Goal: Information Seeking & Learning: Learn about a topic

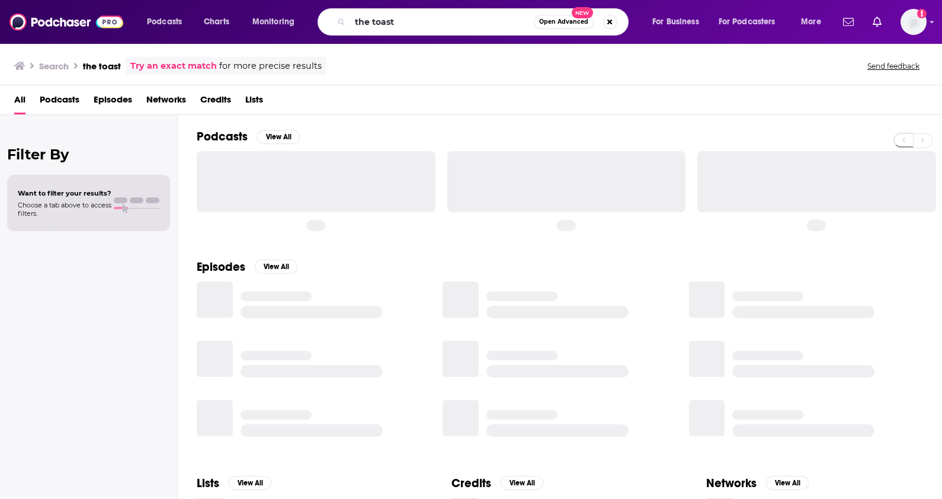
click at [489, 24] on input "the toast" at bounding box center [442, 21] width 184 height 19
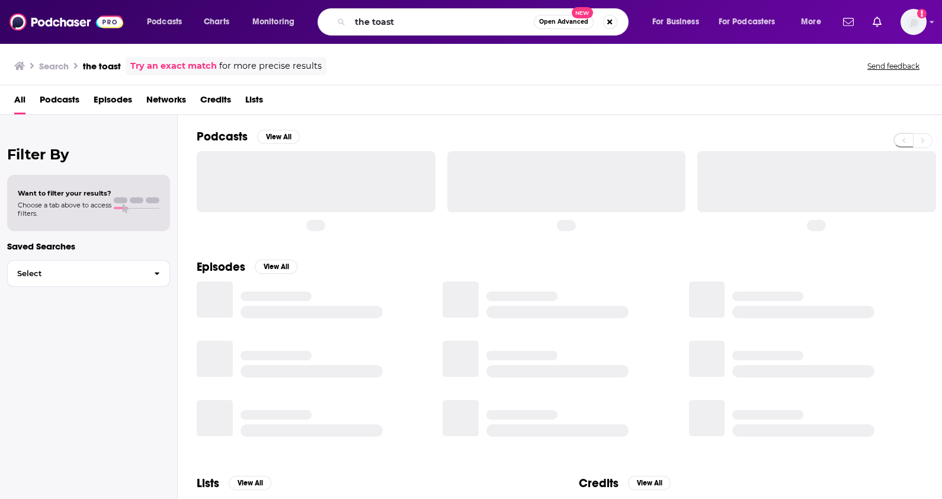
drag, startPoint x: 0, startPoint y: 0, endPoint x: 489, endPoint y: 24, distance: 489.4
click at [489, 24] on input "the toast" at bounding box center [442, 21] width 184 height 19
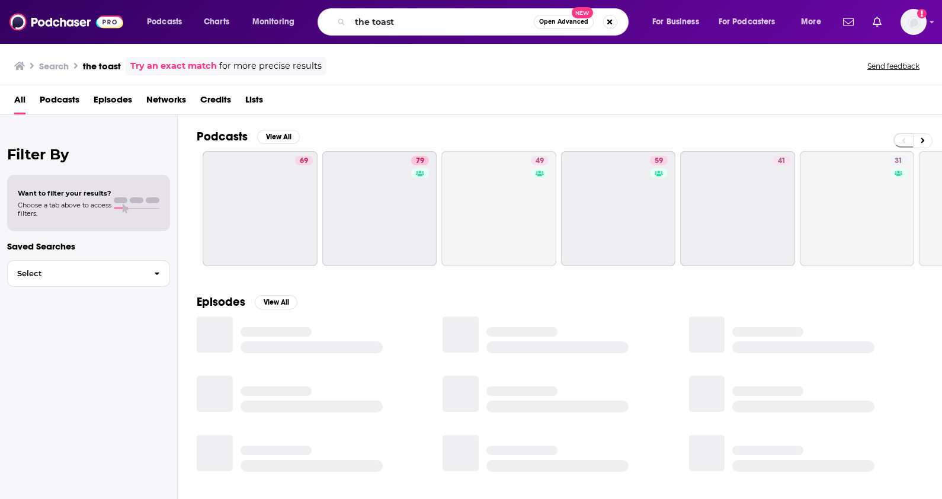
click at [489, 24] on input "the toast" at bounding box center [442, 21] width 184 height 19
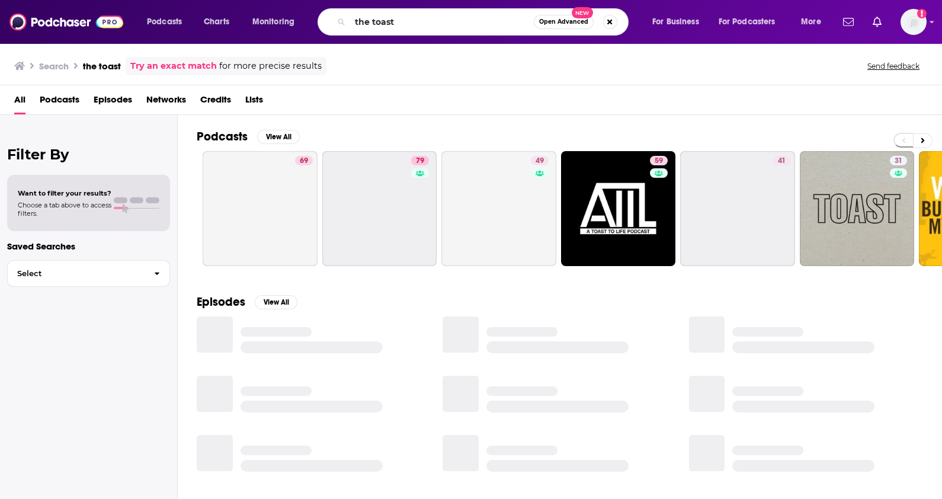
click at [489, 24] on input "the toast" at bounding box center [442, 21] width 184 height 19
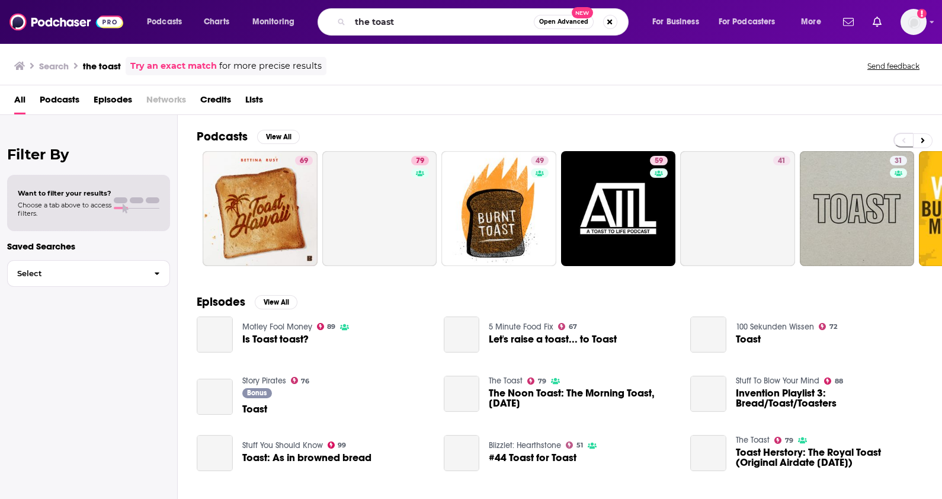
click at [489, 24] on input "the toast" at bounding box center [442, 21] width 184 height 19
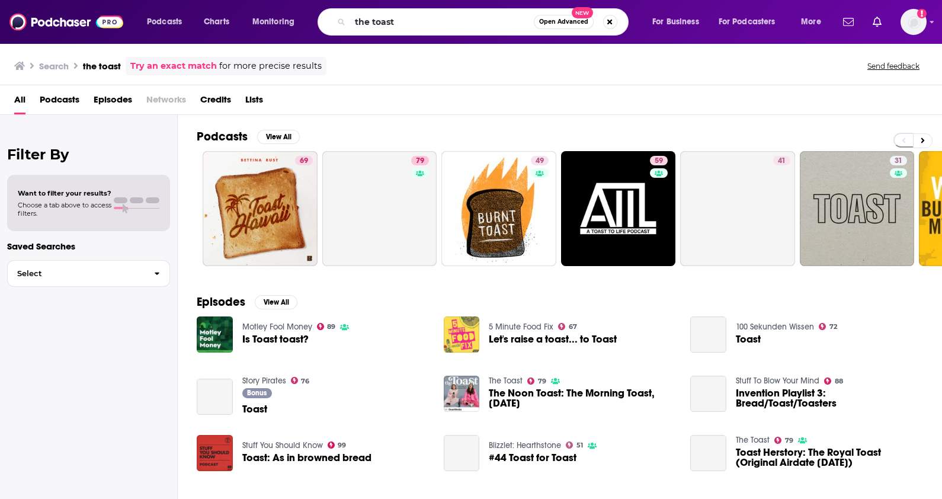
click at [489, 24] on input "the toast" at bounding box center [442, 21] width 184 height 19
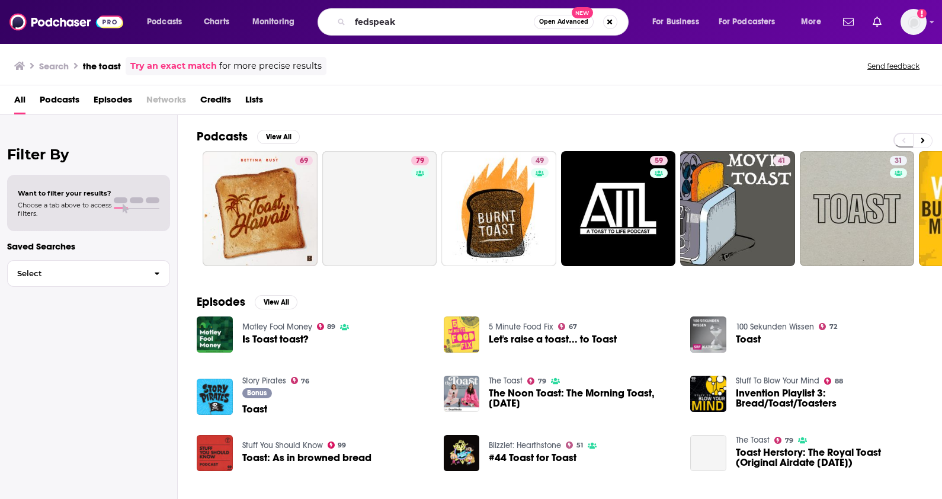
type input "fedspeak"
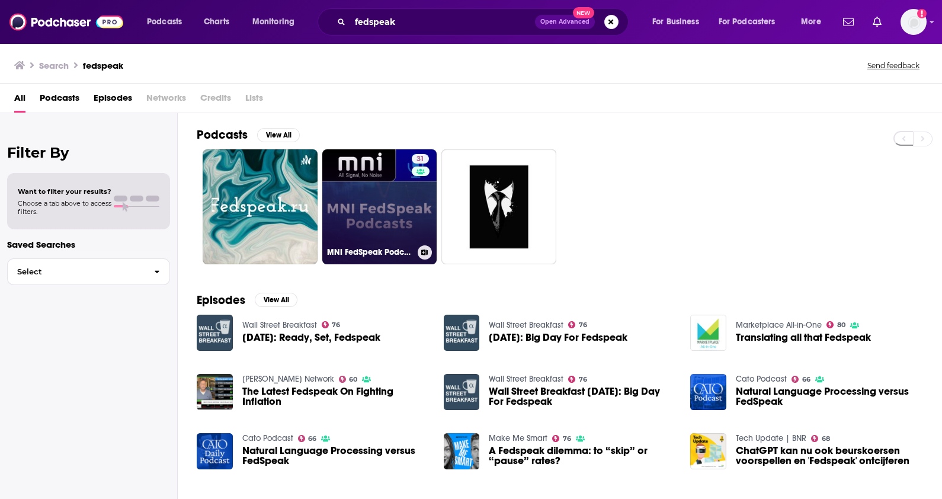
click at [350, 196] on link "31 MNI FedSpeak Podcasts" at bounding box center [379, 206] width 115 height 115
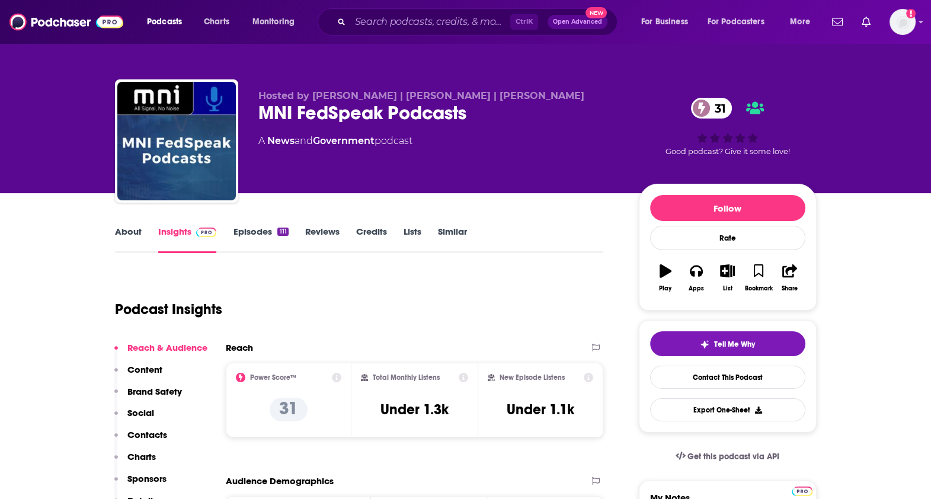
click at [242, 231] on link "Episodes 111" at bounding box center [260, 239] width 55 height 27
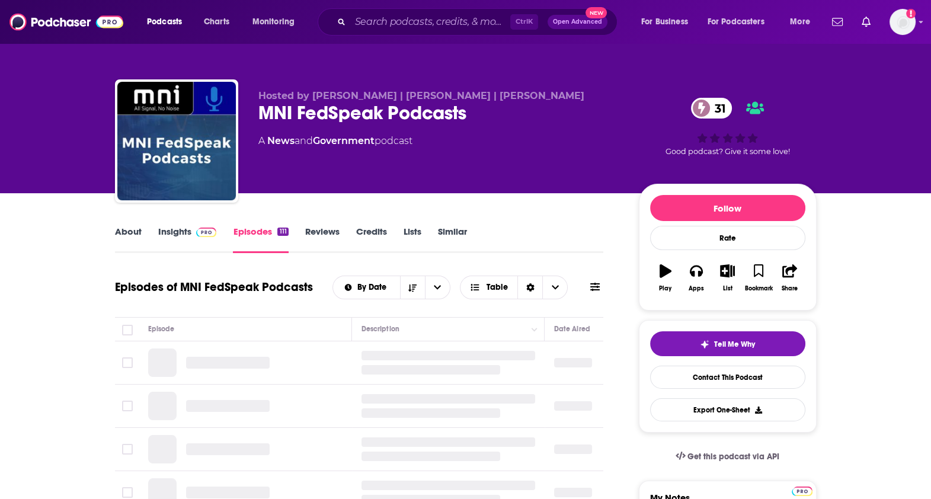
scroll to position [18, 0]
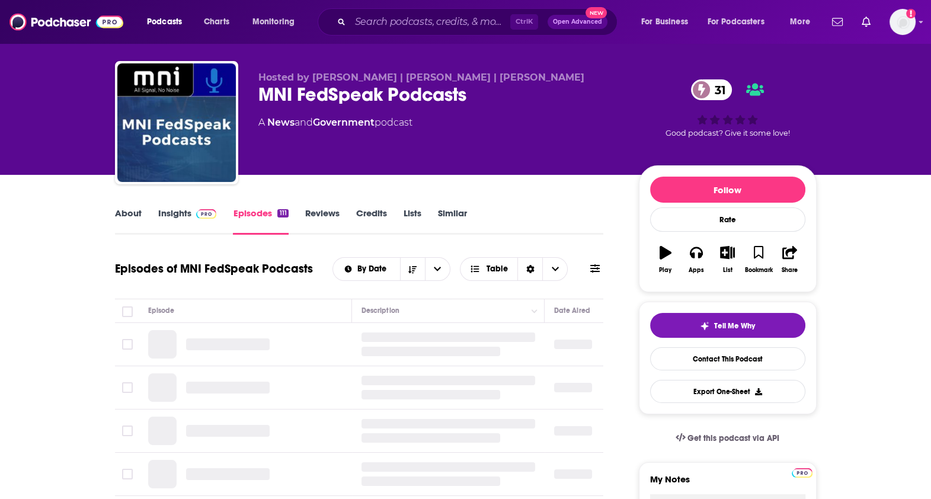
click at [174, 206] on div "About Insights Episodes 111 Reviews Credits Lists Similar" at bounding box center [359, 220] width 489 height 29
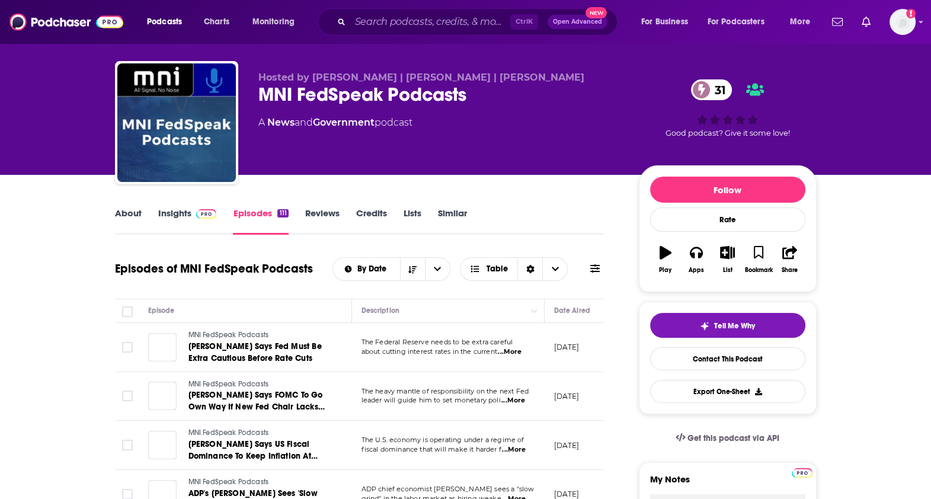
click at [174, 217] on link "Insights" at bounding box center [187, 220] width 59 height 27
